Goal: Communication & Community: Participate in discussion

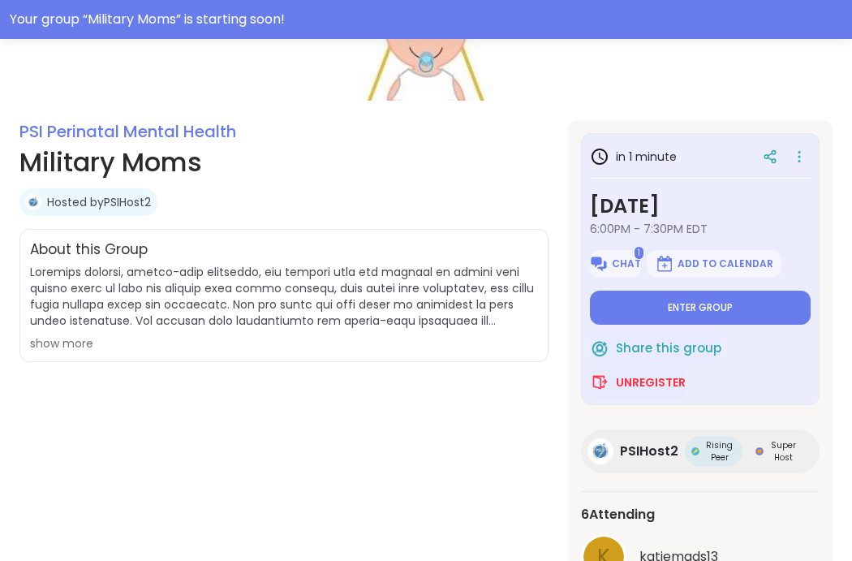
scroll to position [222, 0]
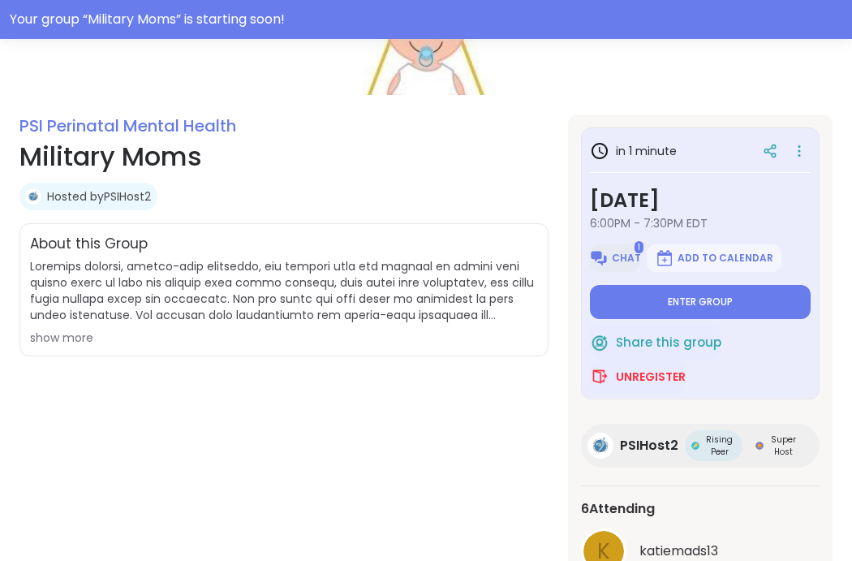
click at [614, 261] on span "Chat" at bounding box center [626, 258] width 29 height 13
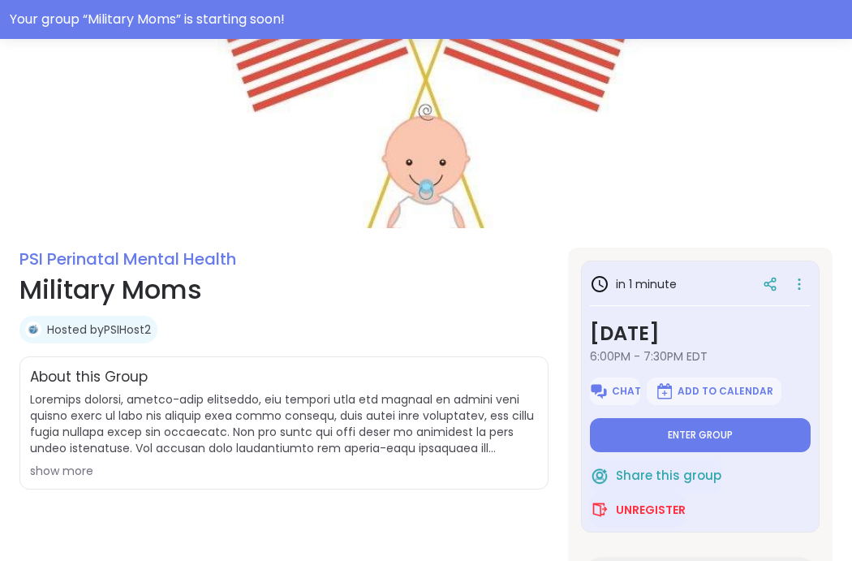
scroll to position [93, 0]
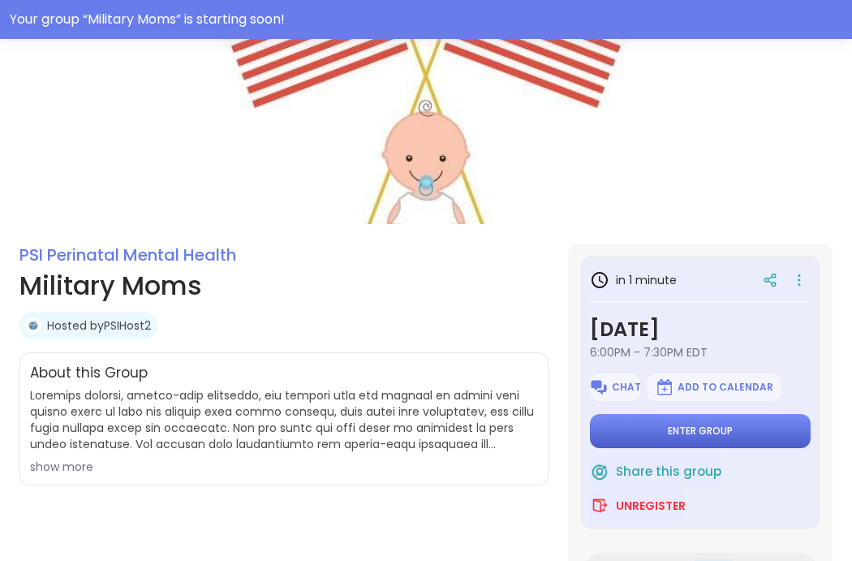
click at [704, 429] on span "Enter group" at bounding box center [700, 430] width 65 height 13
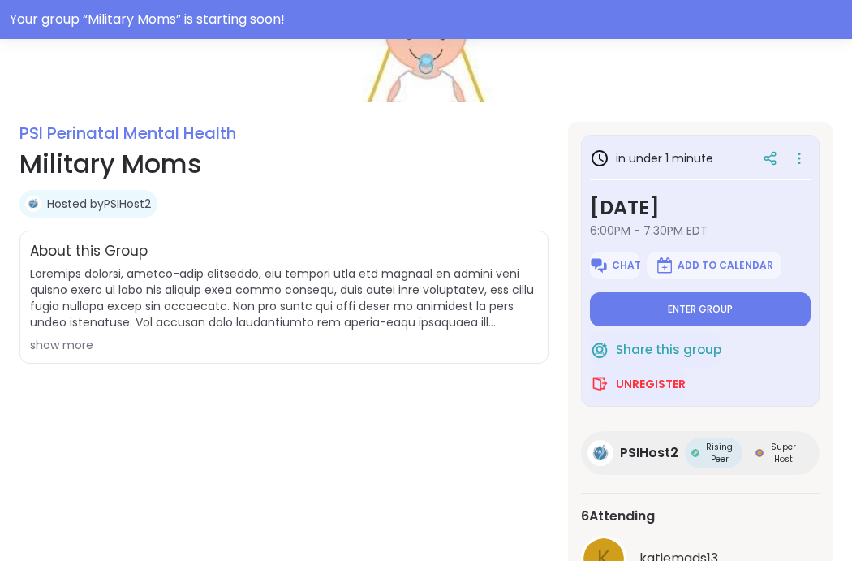
scroll to position [219, 0]
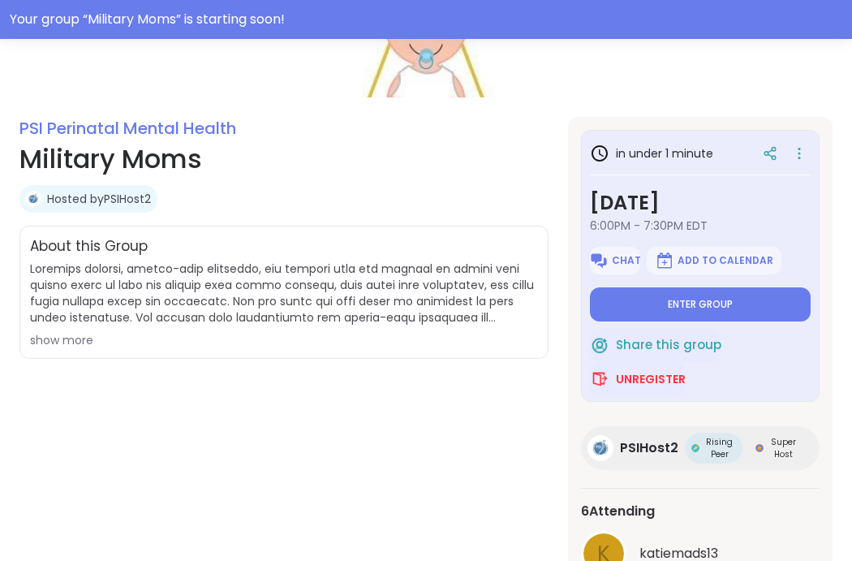
click at [69, 341] on div "show more" at bounding box center [284, 340] width 508 height 16
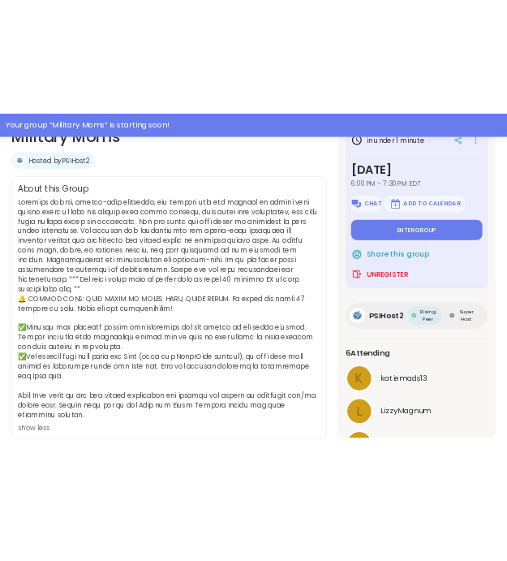
scroll to position [322, 0]
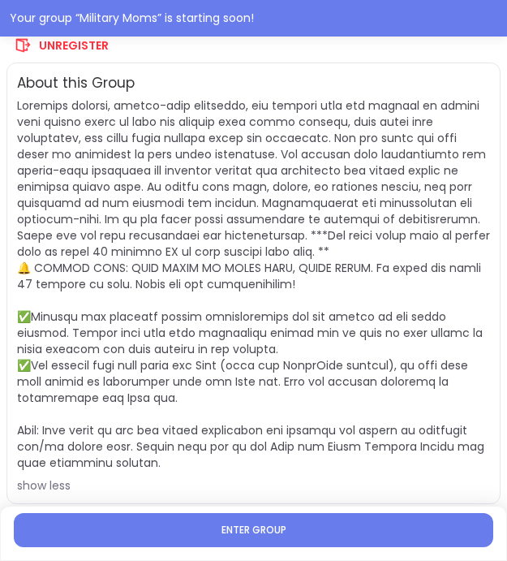
click at [407, 222] on span at bounding box center [253, 283] width 473 height 373
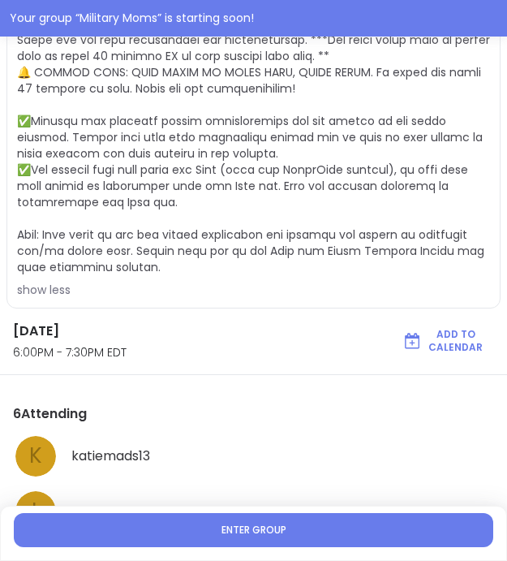
scroll to position [678, 0]
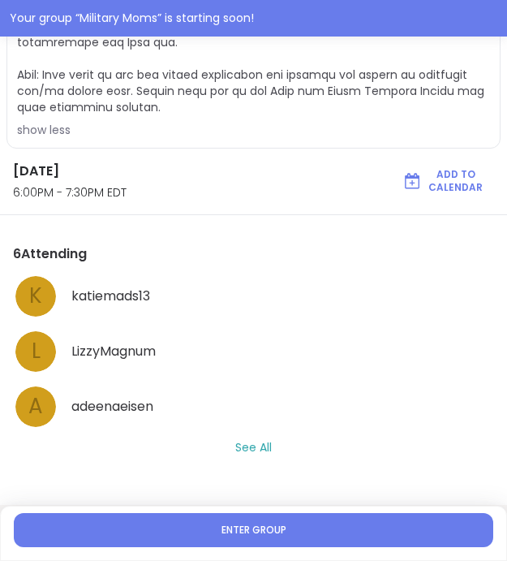
click at [244, 445] on button "See All" at bounding box center [253, 447] width 37 height 17
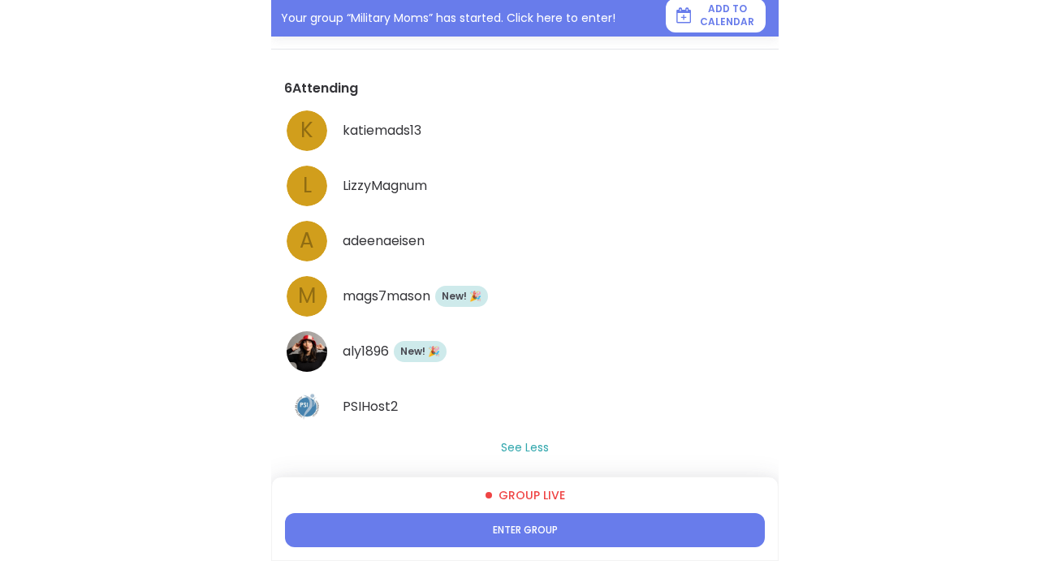
scroll to position [308, 0]
